Goal: Information Seeking & Learning: Check status

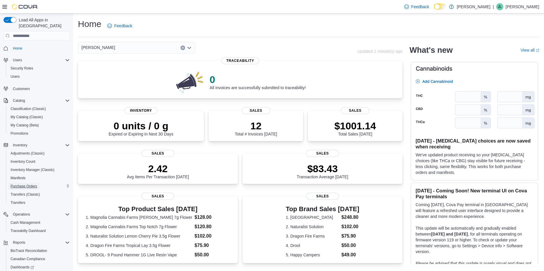
click at [26, 184] on span "Purchase Orders" at bounding box center [24, 186] width 27 height 5
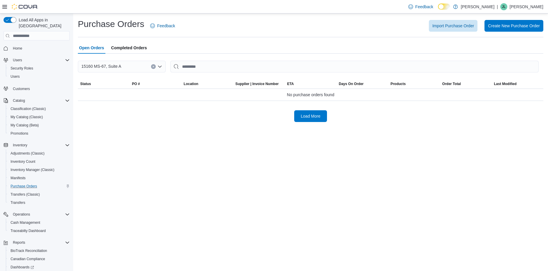
click at [136, 46] on span "Completed Orders" at bounding box center [129, 48] width 36 height 12
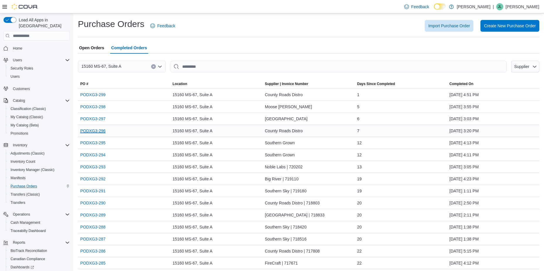
click at [97, 130] on link "PODXG3-296" at bounding box center [92, 130] width 25 height 7
click at [96, 202] on link "PODXG3-290" at bounding box center [92, 202] width 25 height 7
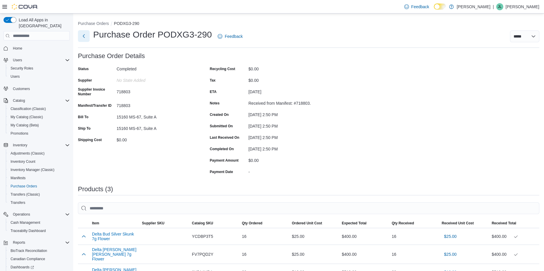
click at [83, 36] on button "Next" at bounding box center [84, 36] width 12 height 12
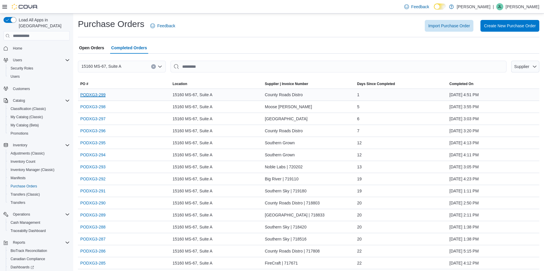
click at [92, 96] on link "PODXG3-299" at bounding box center [92, 94] width 25 height 7
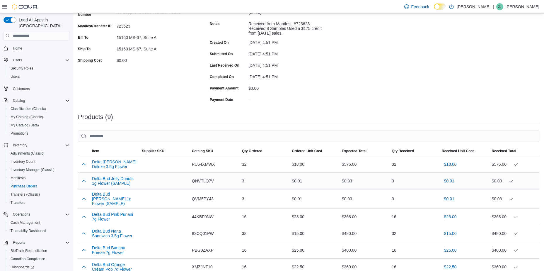
scroll to position [88, 0]
